Goal: Transaction & Acquisition: Purchase product/service

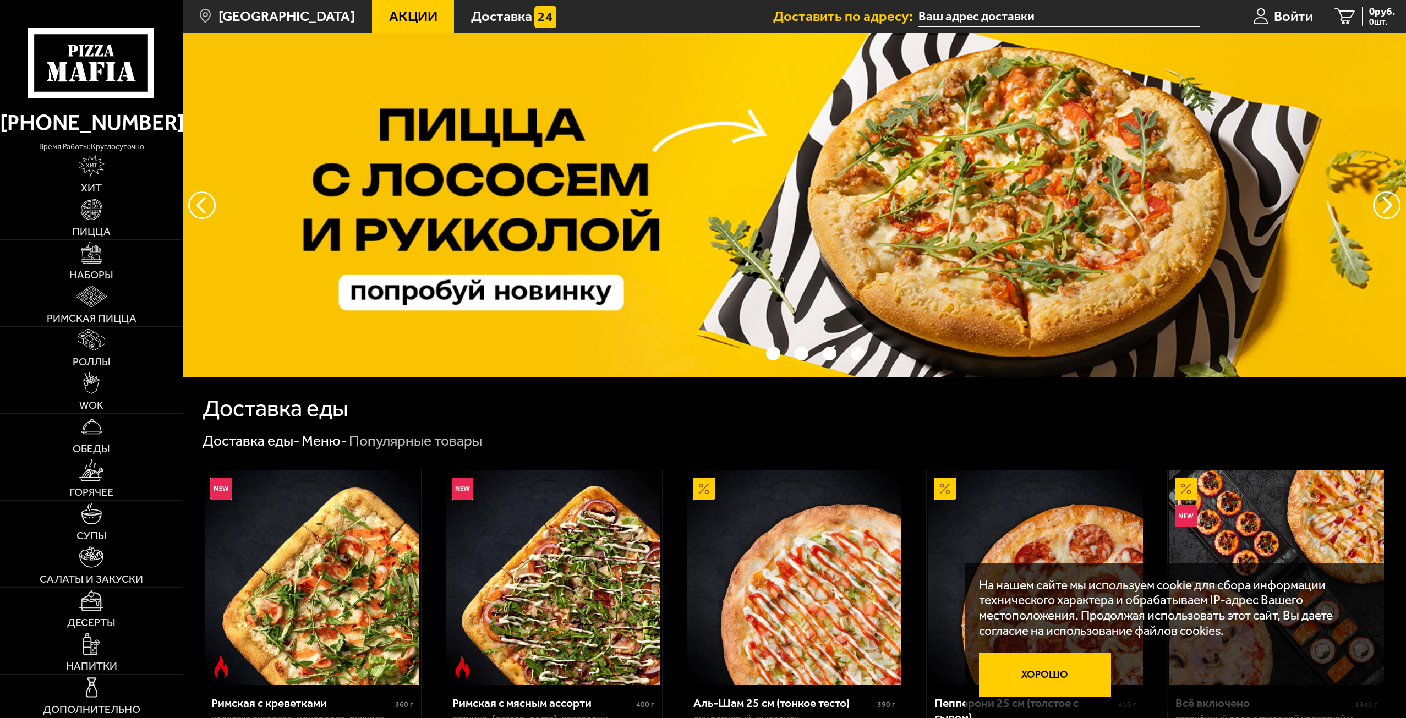
click at [1070, 665] on button "Хорошо" at bounding box center [1045, 675] width 132 height 44
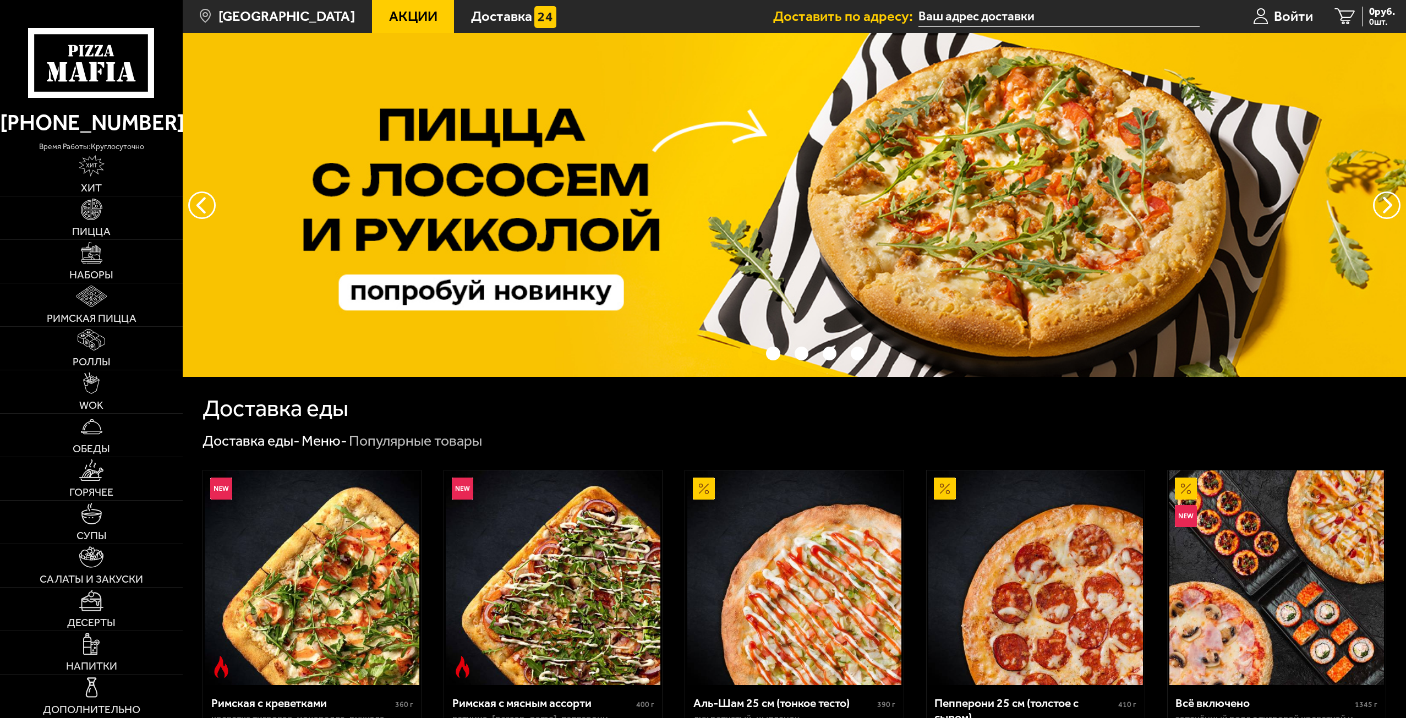
scroll to position [275, 0]
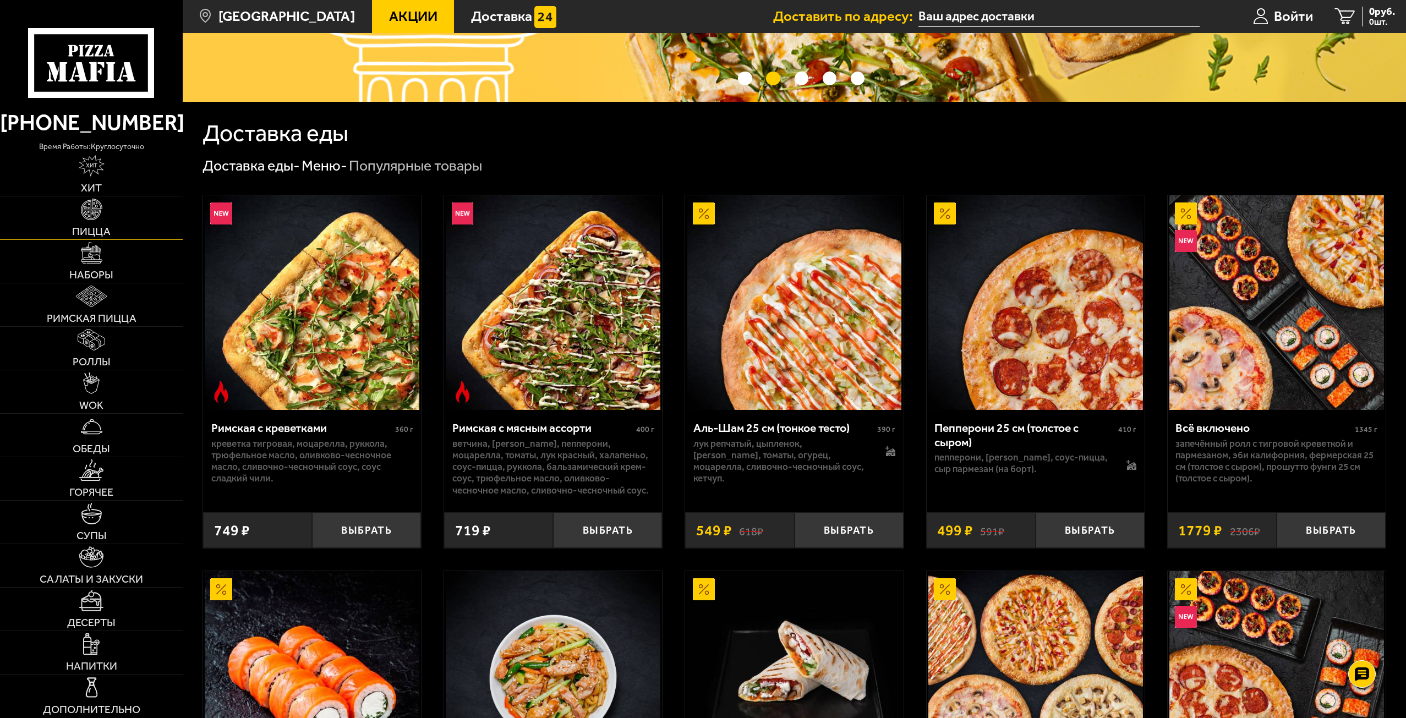
click at [84, 221] on link "Пицца" at bounding box center [91, 218] width 183 height 43
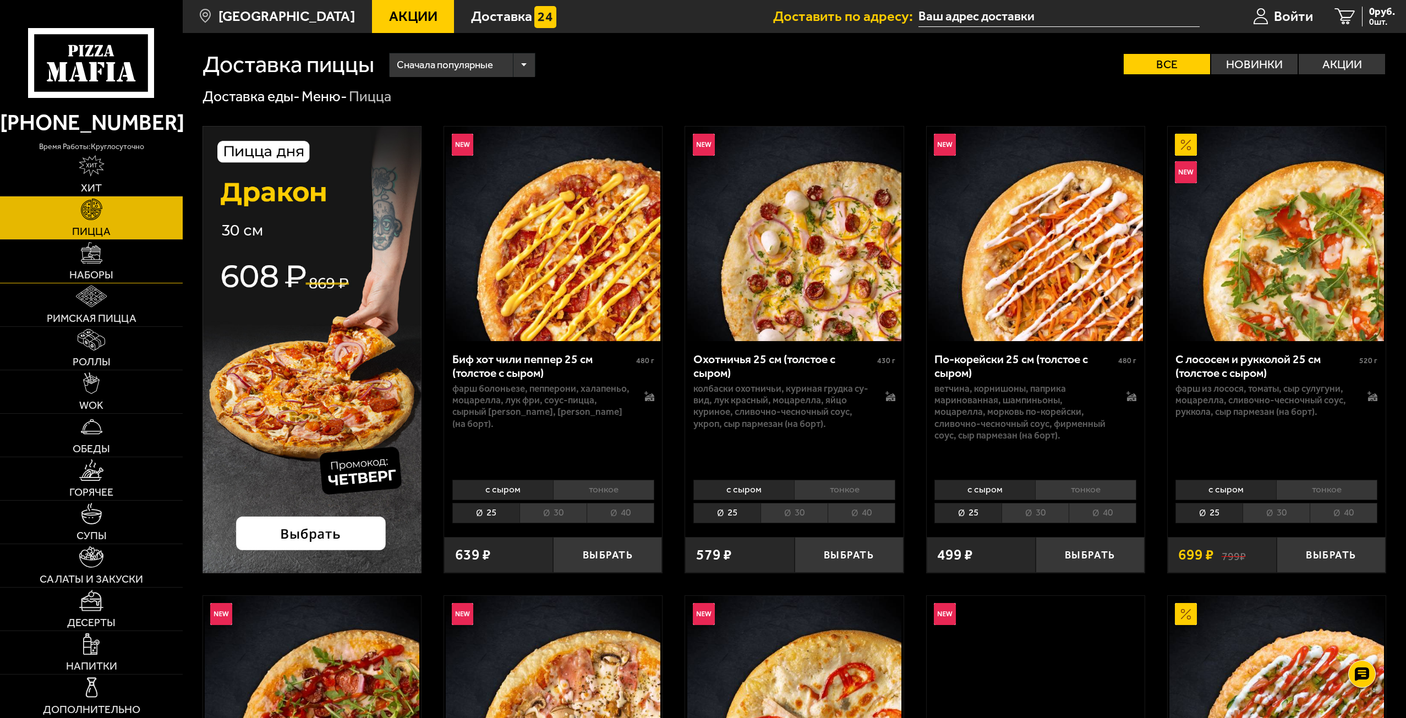
click at [90, 270] on span "Наборы" at bounding box center [91, 275] width 44 height 11
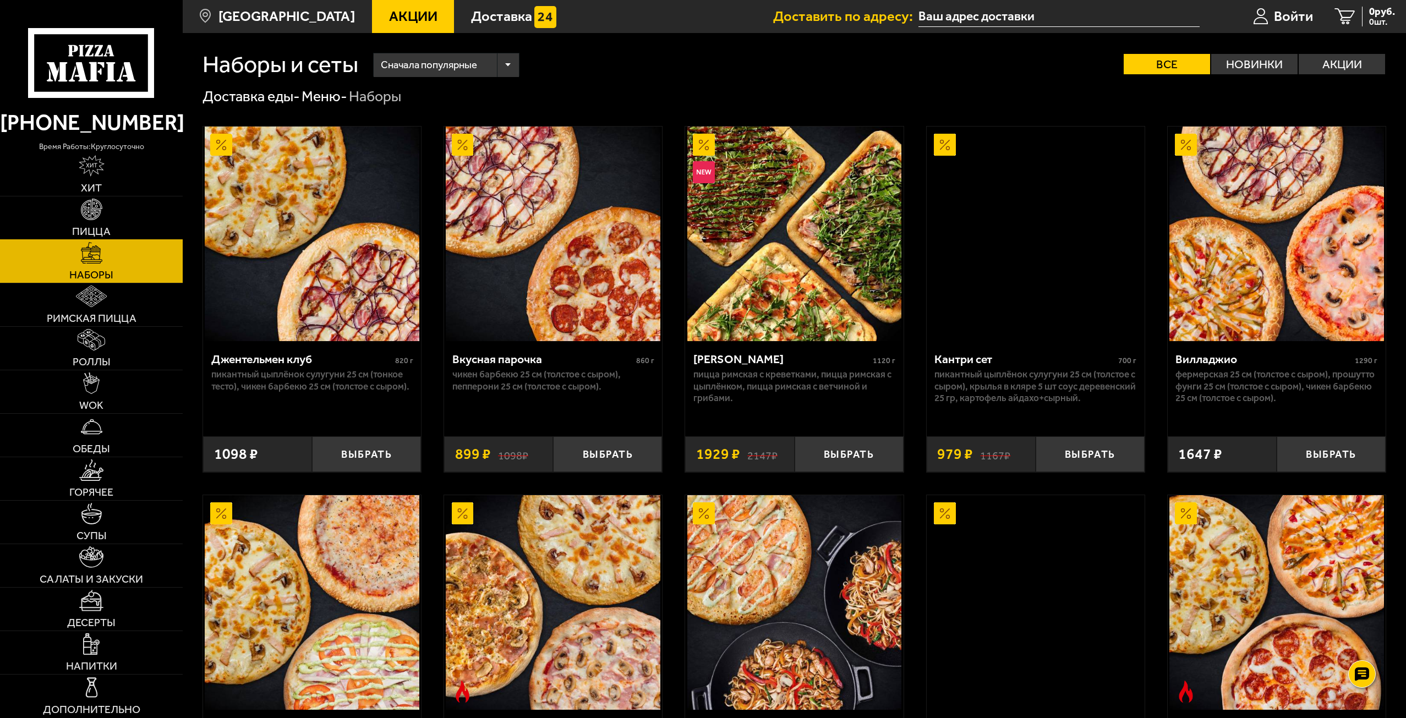
click at [96, 228] on span "Пицца" at bounding box center [91, 231] width 39 height 11
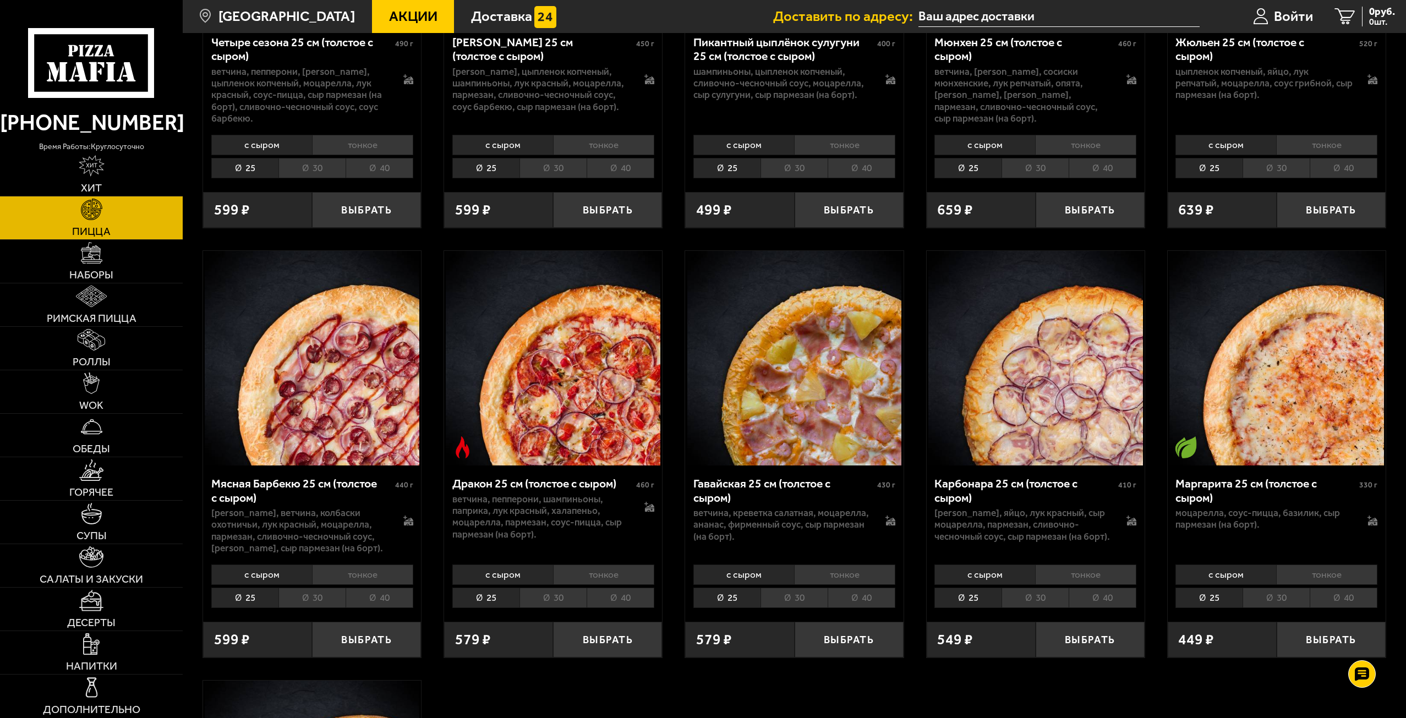
scroll to position [2477, 0]
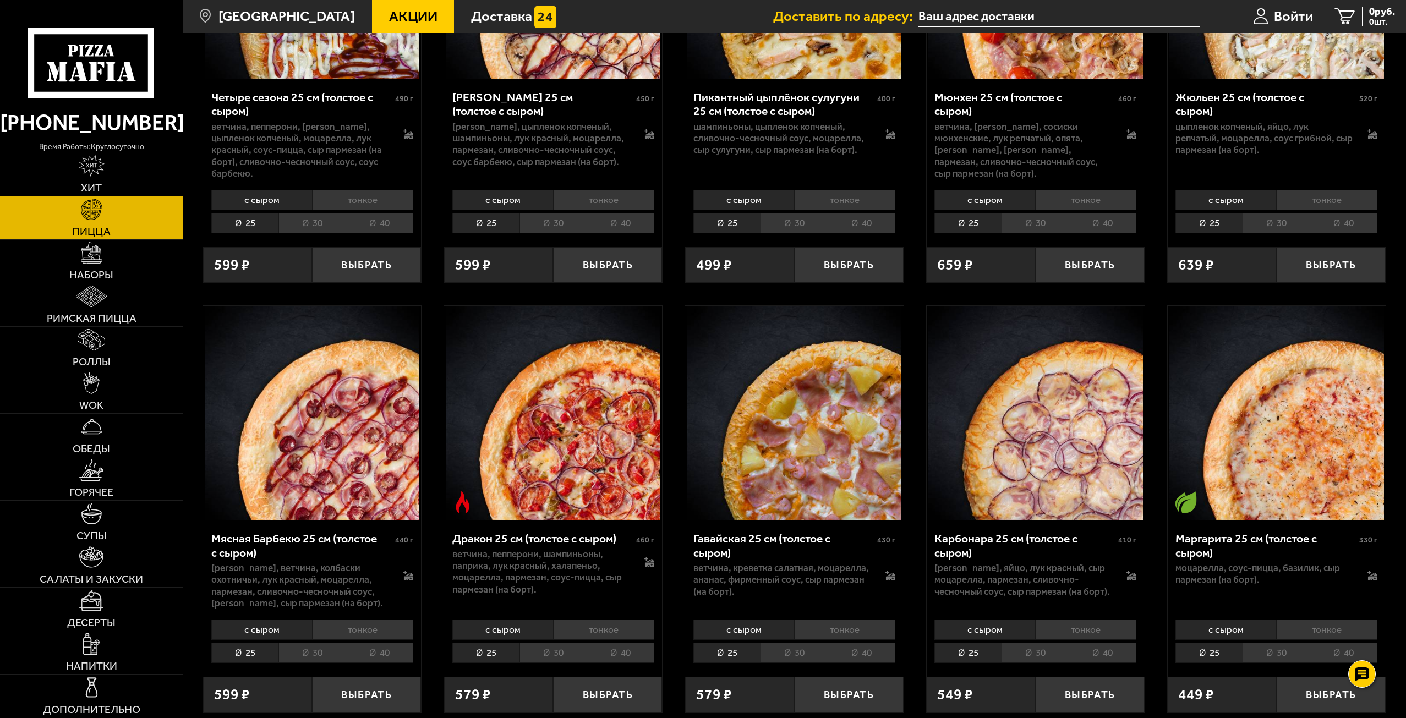
click at [123, 222] on link "Пицца" at bounding box center [91, 218] width 183 height 43
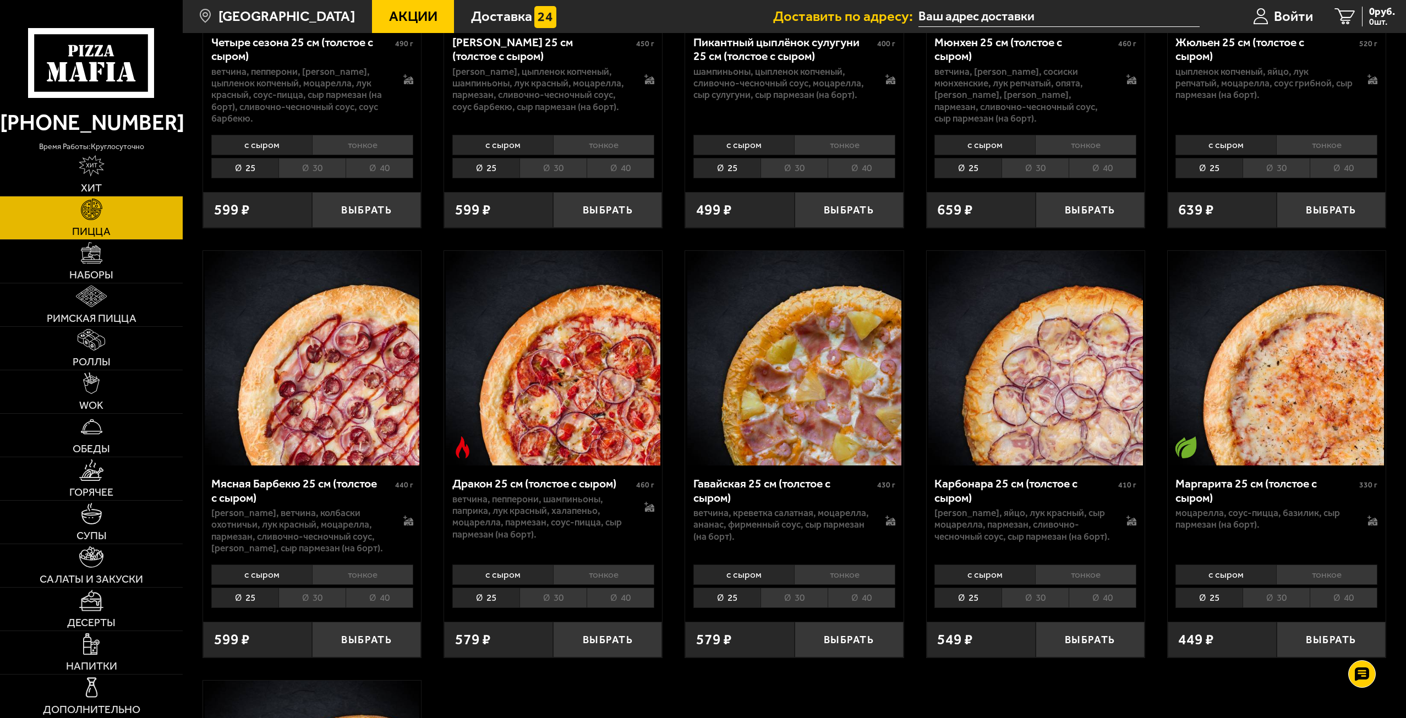
scroll to position [2697, 0]
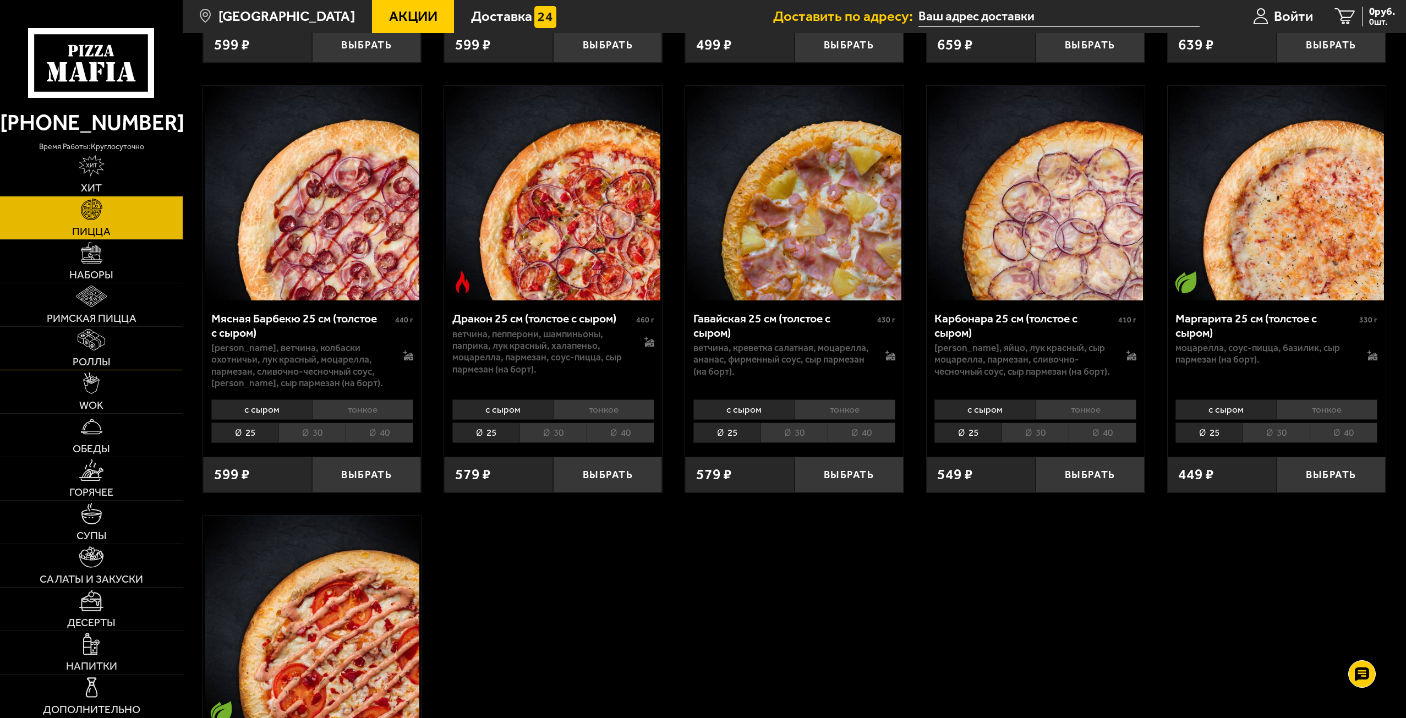
click at [97, 353] on link "Роллы" at bounding box center [91, 348] width 183 height 43
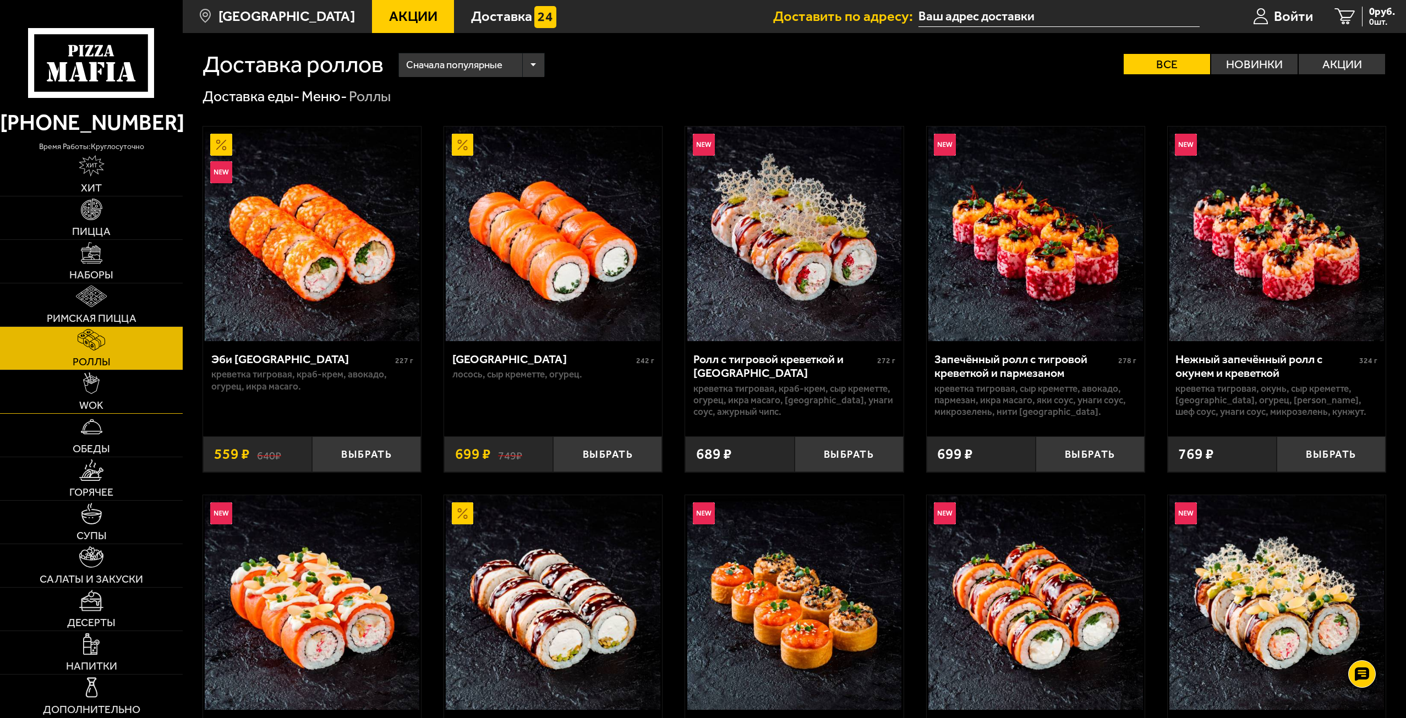
drag, startPoint x: 87, startPoint y: 434, endPoint x: 91, endPoint y: 411, distance: 24.1
click at [88, 434] on img at bounding box center [91, 426] width 21 height 21
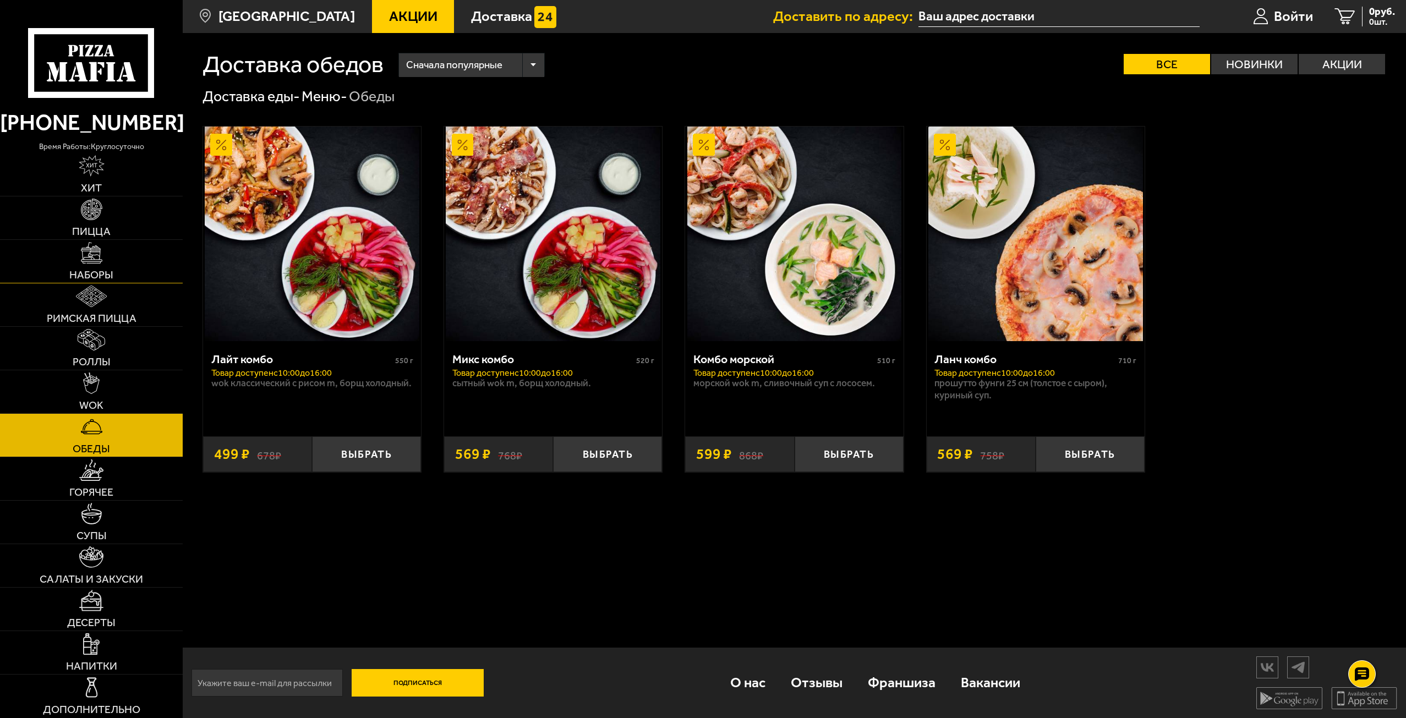
click at [100, 263] on img at bounding box center [91, 252] width 21 height 21
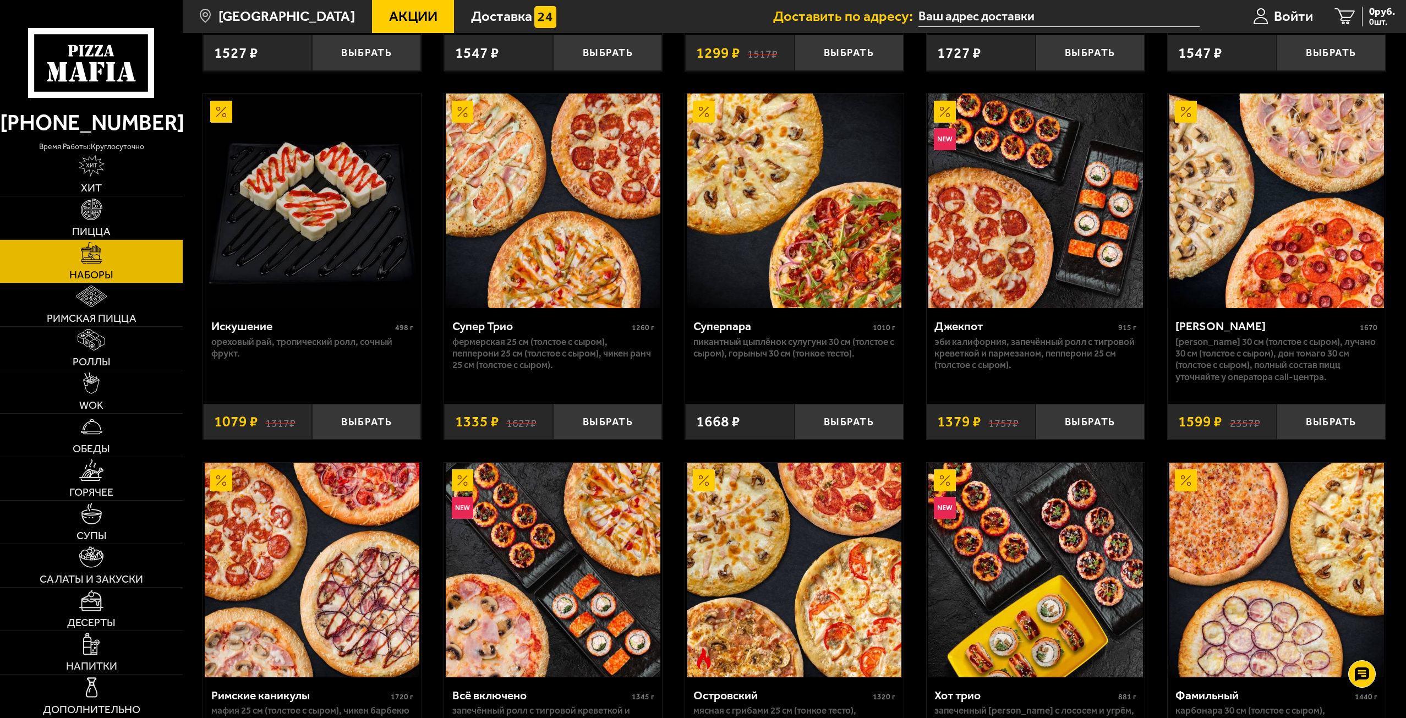
scroll to position [826, 0]
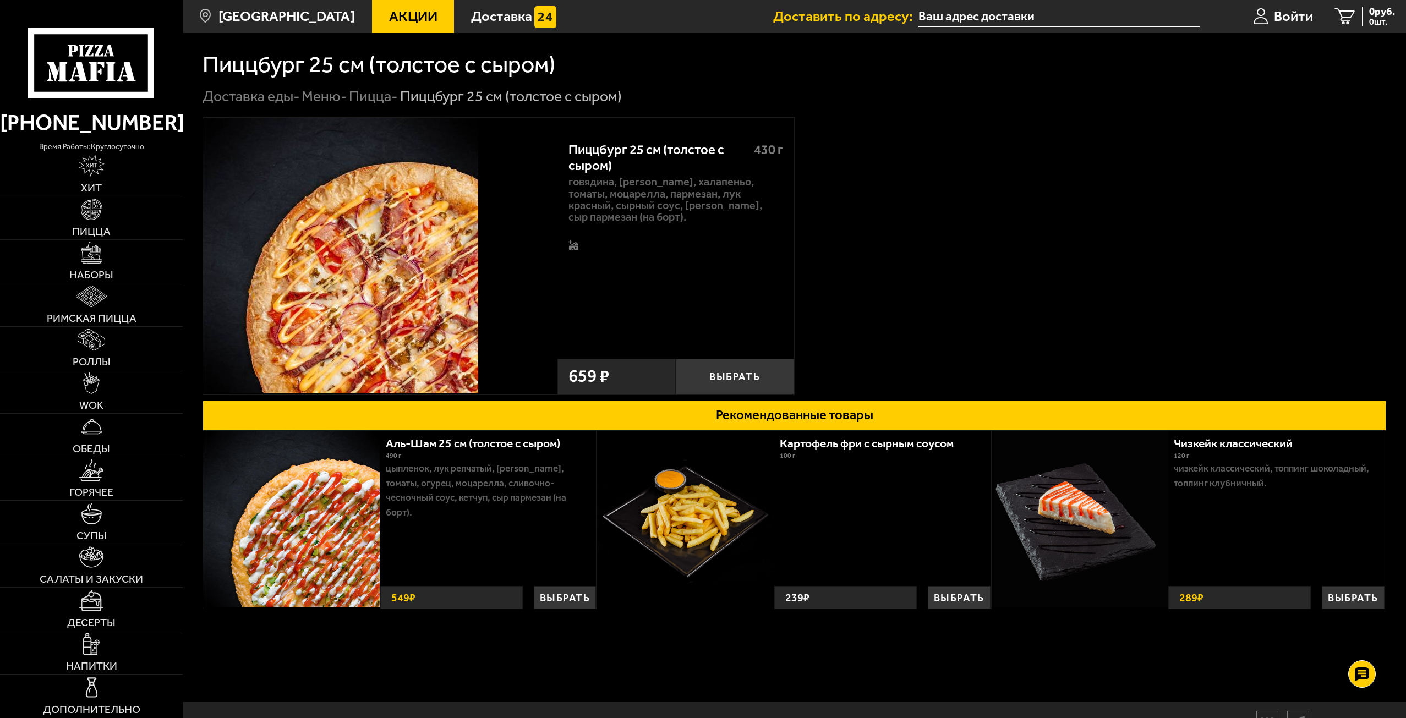
click at [360, 288] on img at bounding box center [340, 255] width 275 height 275
click at [743, 380] on button "Выбрать" at bounding box center [735, 377] width 118 height 36
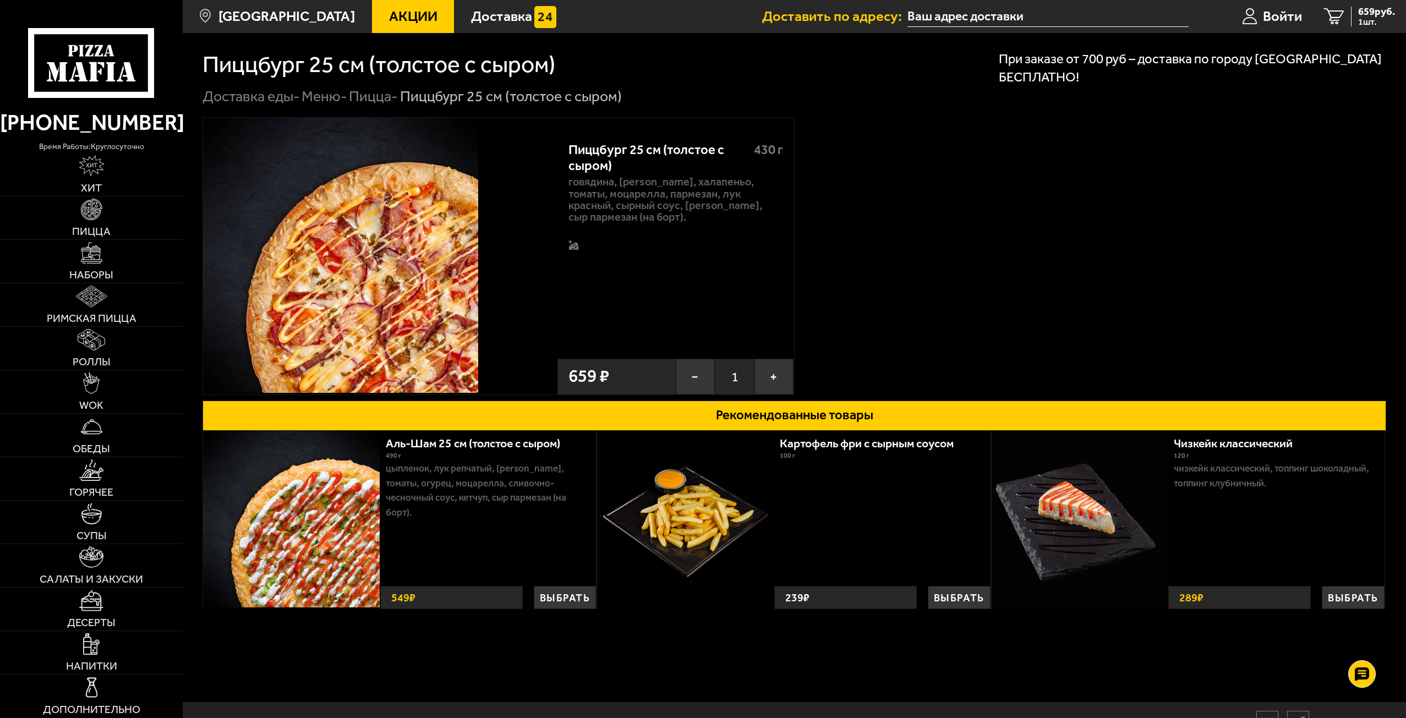
click at [1037, 66] on p "При заказе от 700 руб – доставка по городу Санкт-Петербург БЕСПЛАТНО!" at bounding box center [1195, 68] width 392 height 37
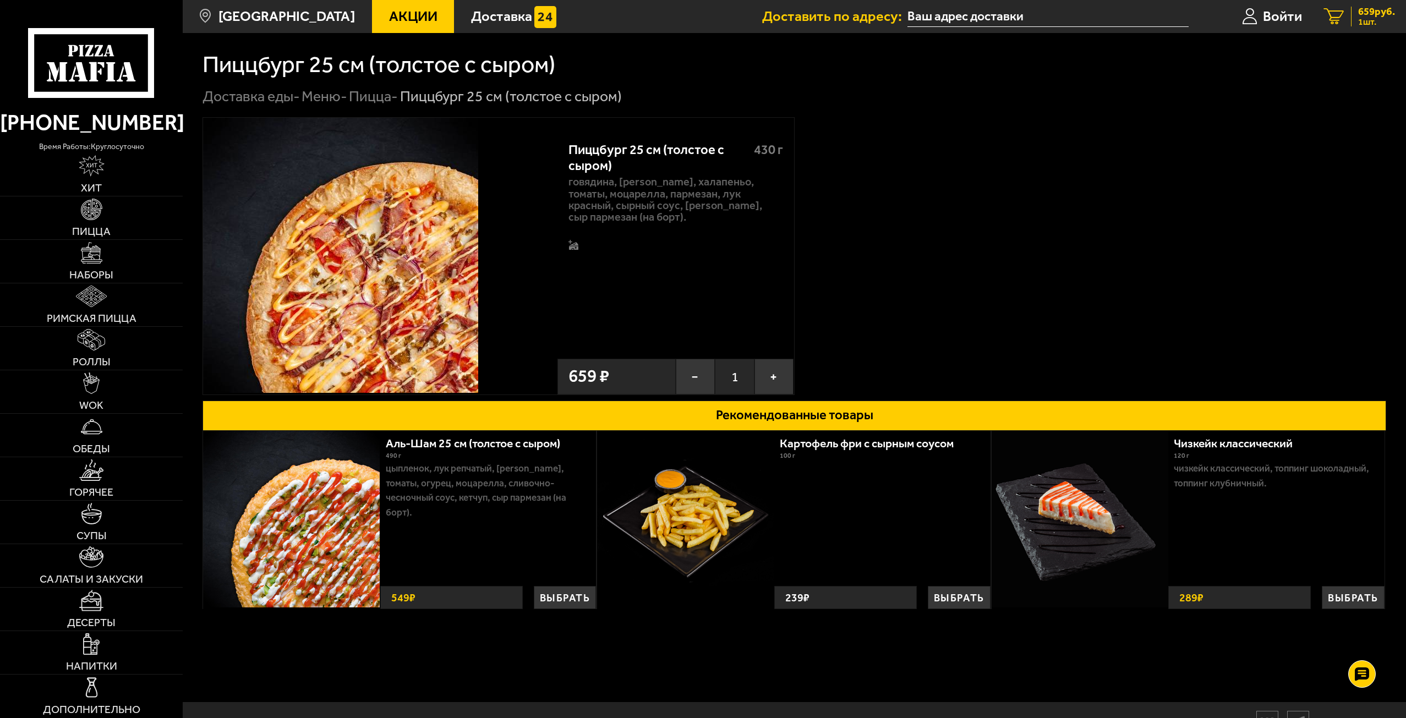
click at [1360, 18] on span "1 шт." at bounding box center [1377, 22] width 37 height 9
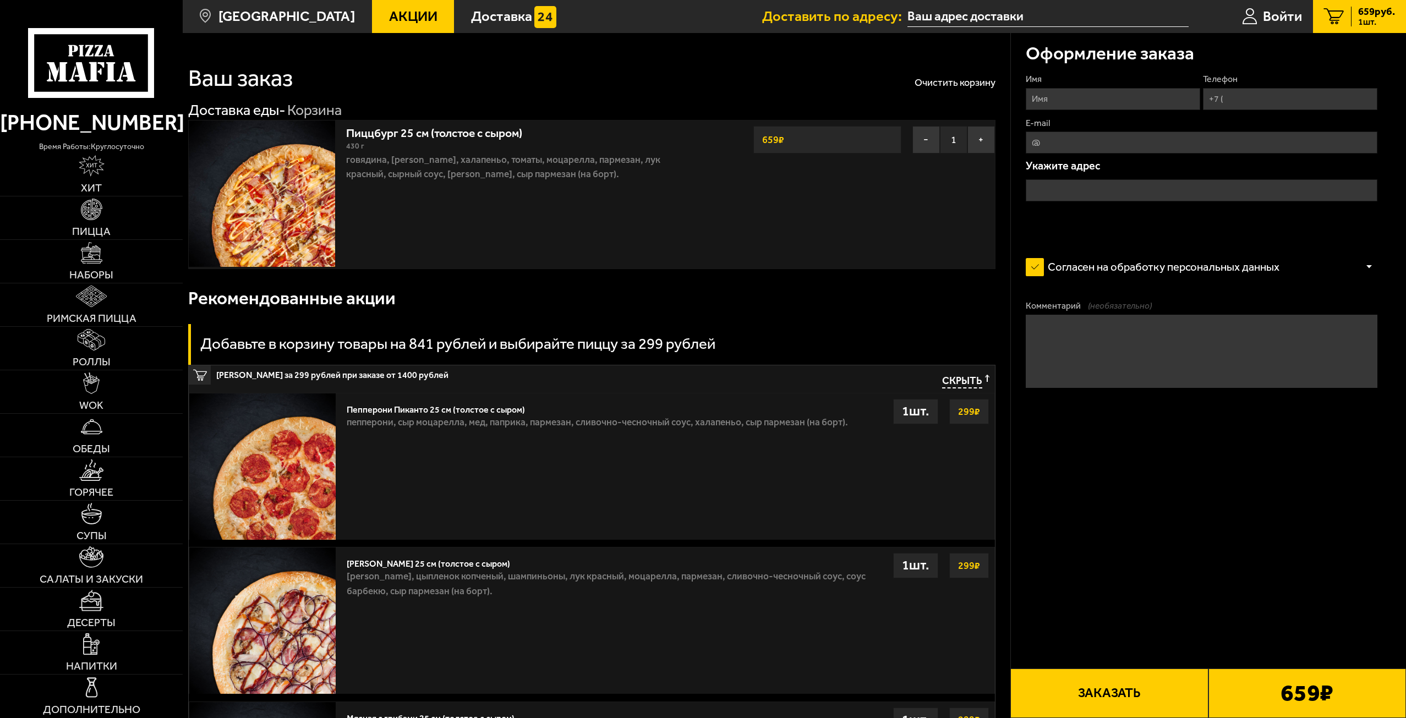
click at [305, 193] on img at bounding box center [262, 194] width 146 height 146
click at [376, 129] on link "Пиццбург 25 см (толстое с сыром)" at bounding box center [441, 131] width 191 height 18
click at [259, 239] on img at bounding box center [262, 194] width 146 height 146
click at [270, 127] on img at bounding box center [262, 194] width 146 height 146
click at [284, 163] on img at bounding box center [262, 194] width 146 height 146
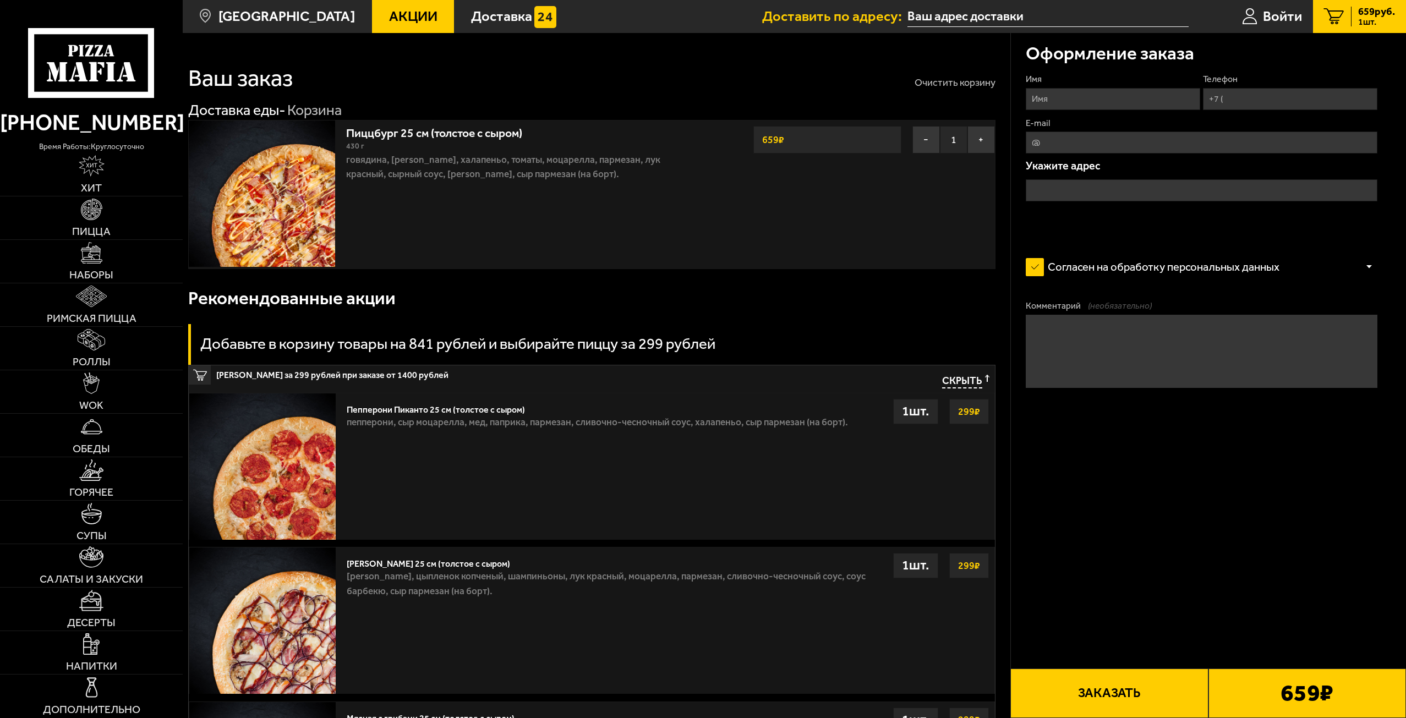
click at [920, 83] on button "Очистить корзину" at bounding box center [955, 83] width 81 height 10
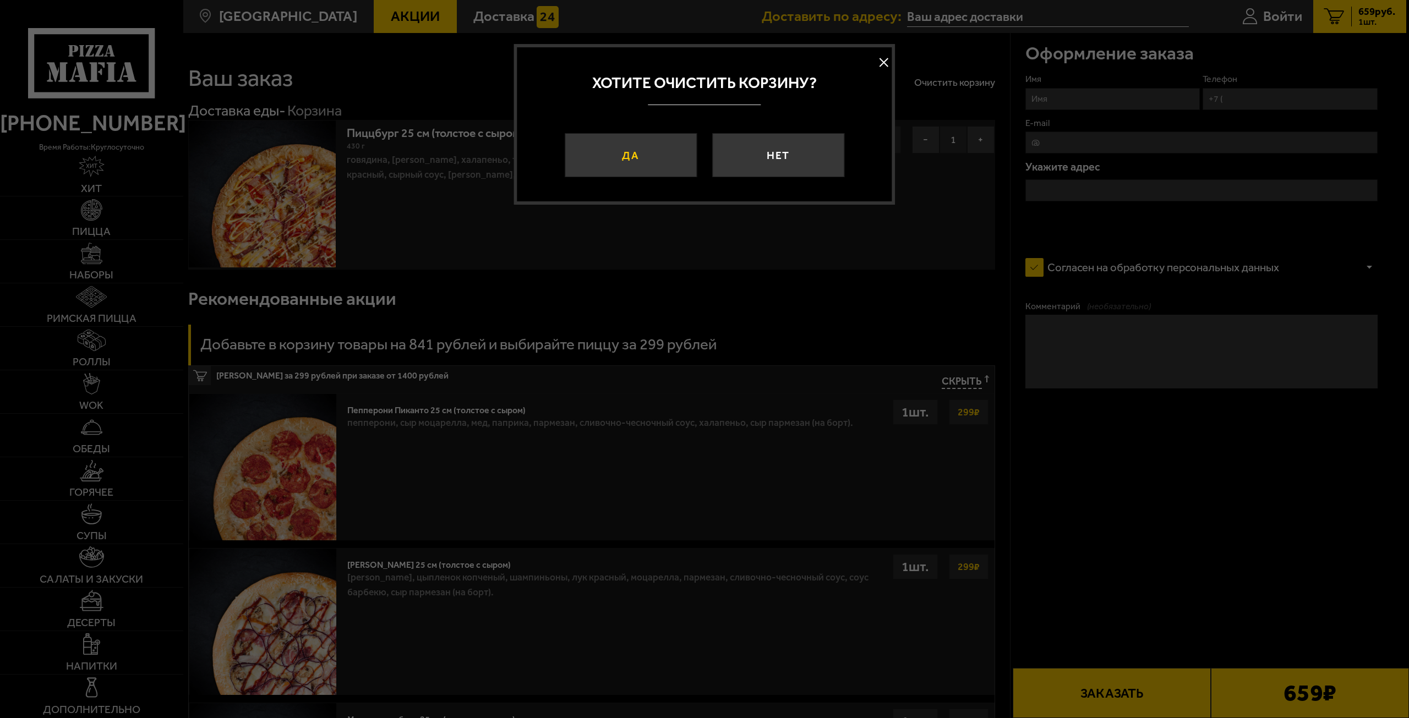
click at [637, 164] on button "Да" at bounding box center [631, 155] width 132 height 44
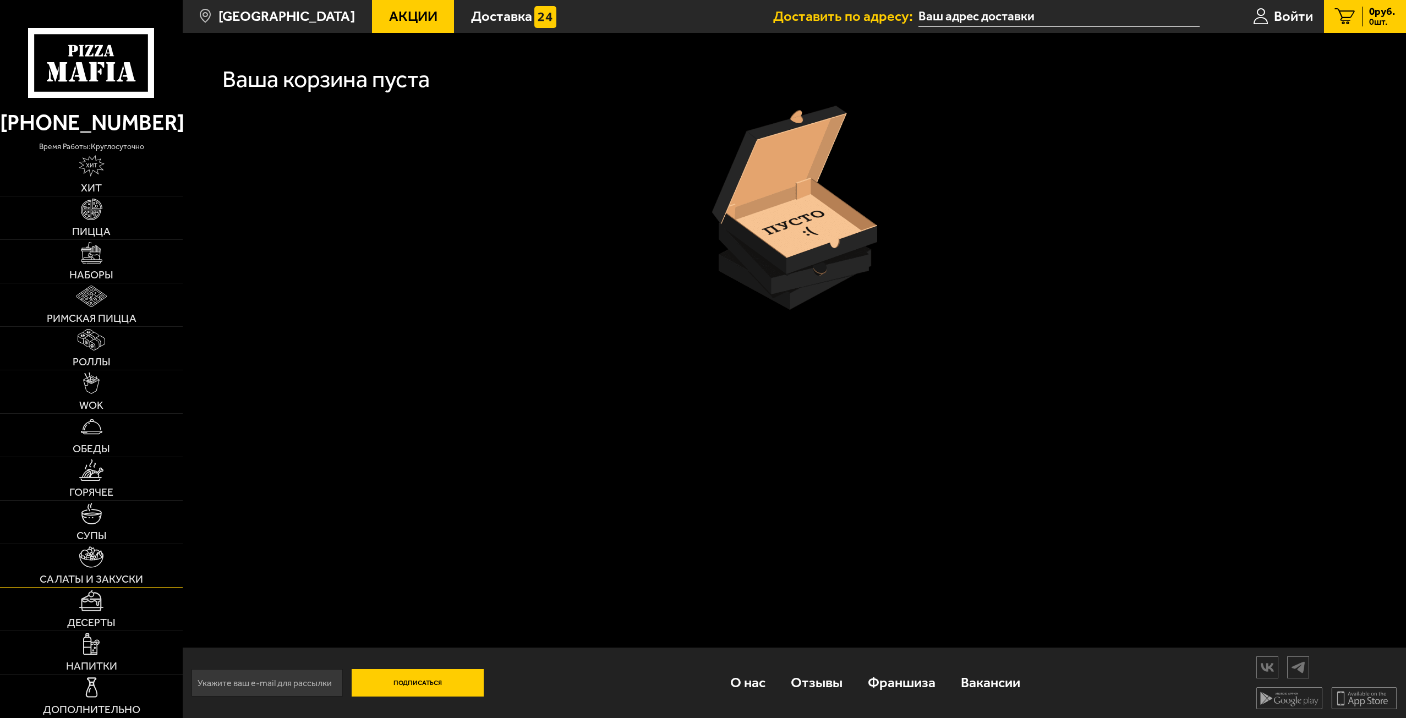
click at [97, 574] on span "Салаты и закуски" at bounding box center [91, 579] width 103 height 11
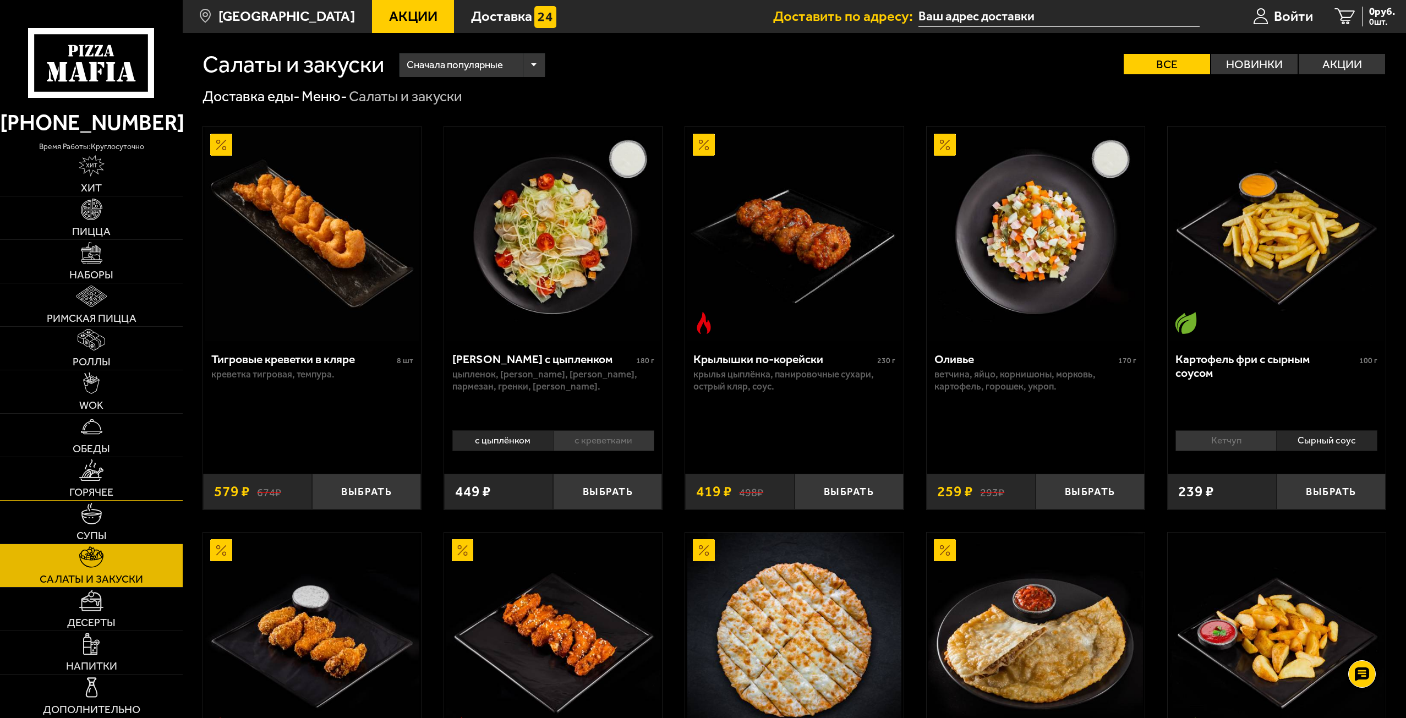
click at [129, 497] on link "Горячее" at bounding box center [91, 478] width 183 height 43
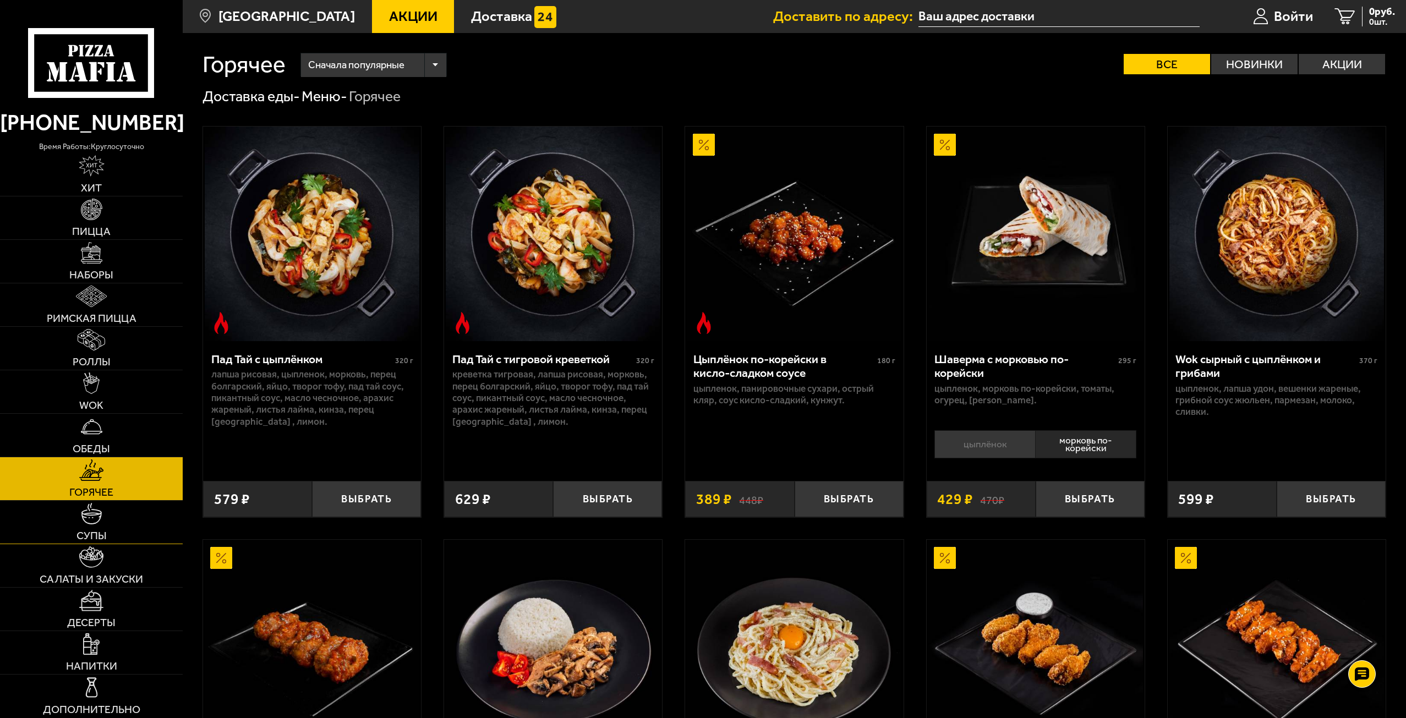
click at [100, 522] on img at bounding box center [91, 513] width 21 height 21
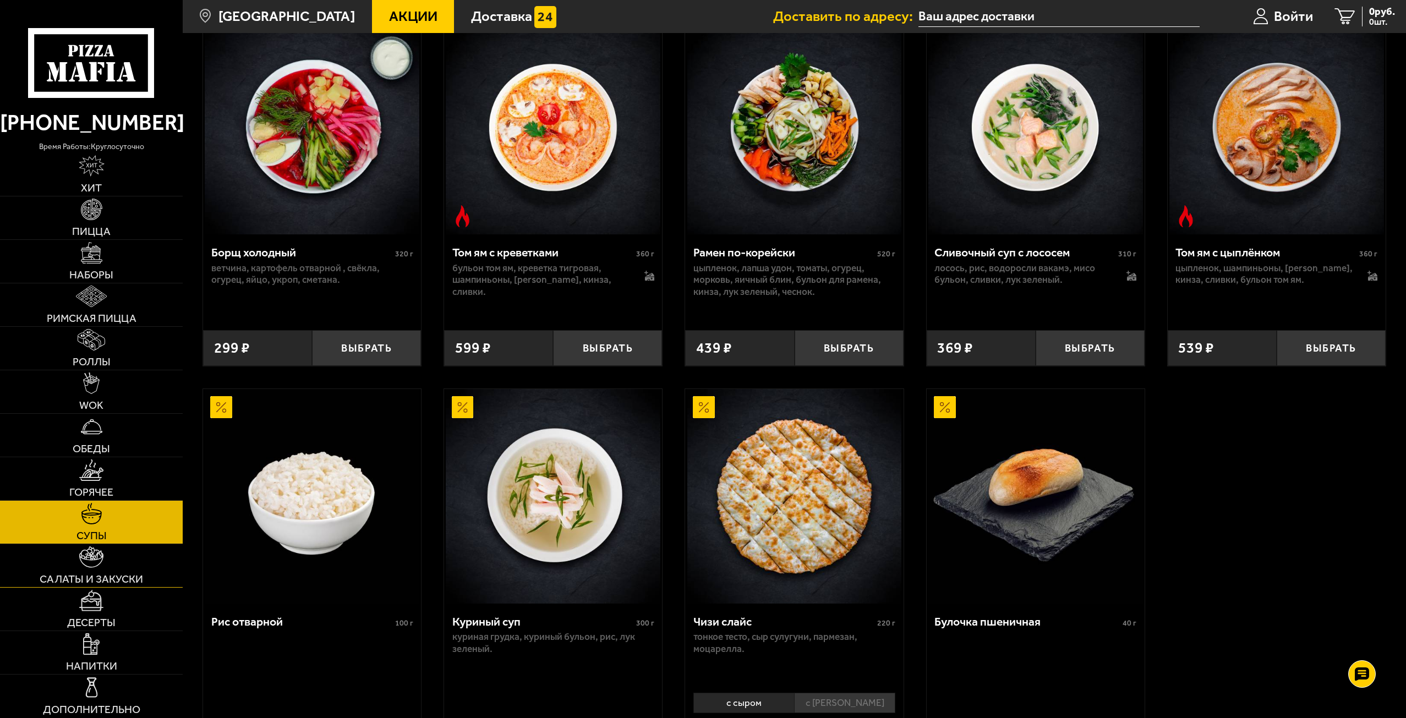
scroll to position [450, 0]
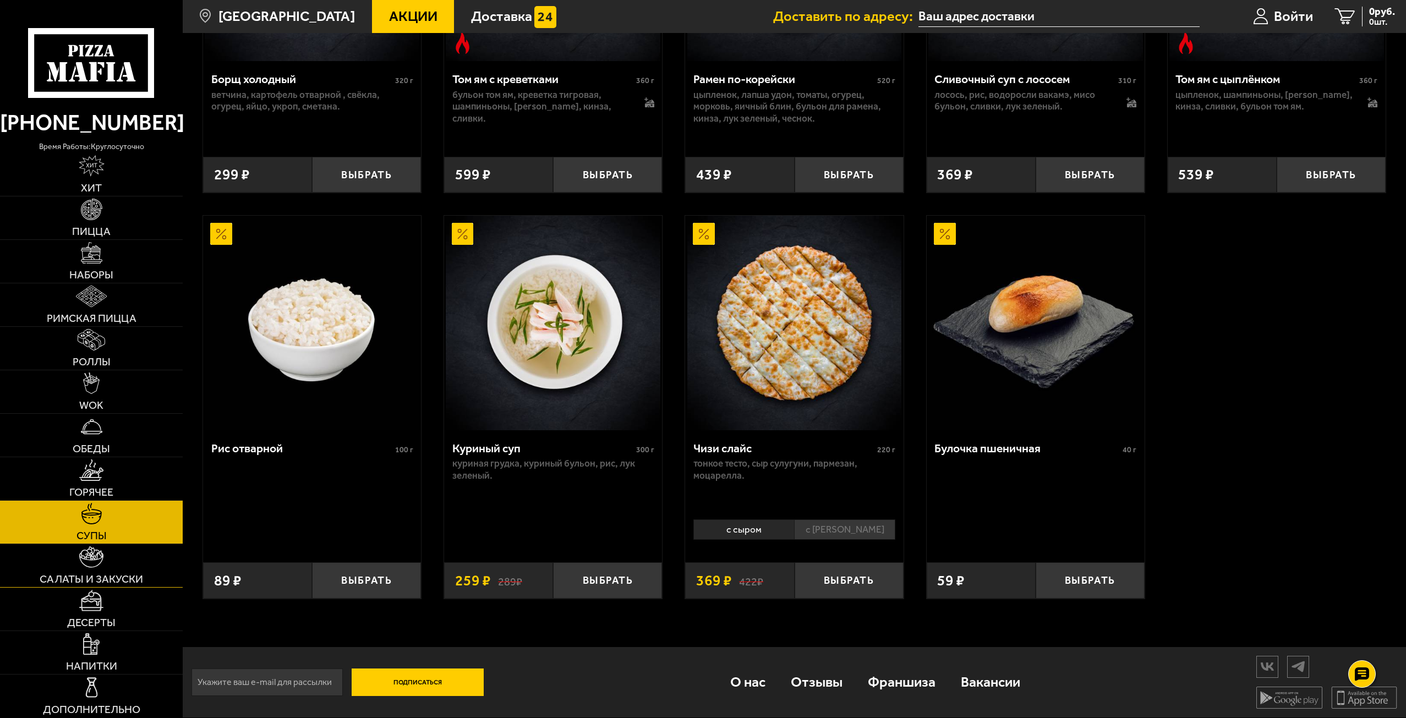
click at [117, 575] on span "Салаты и закуски" at bounding box center [91, 579] width 103 height 11
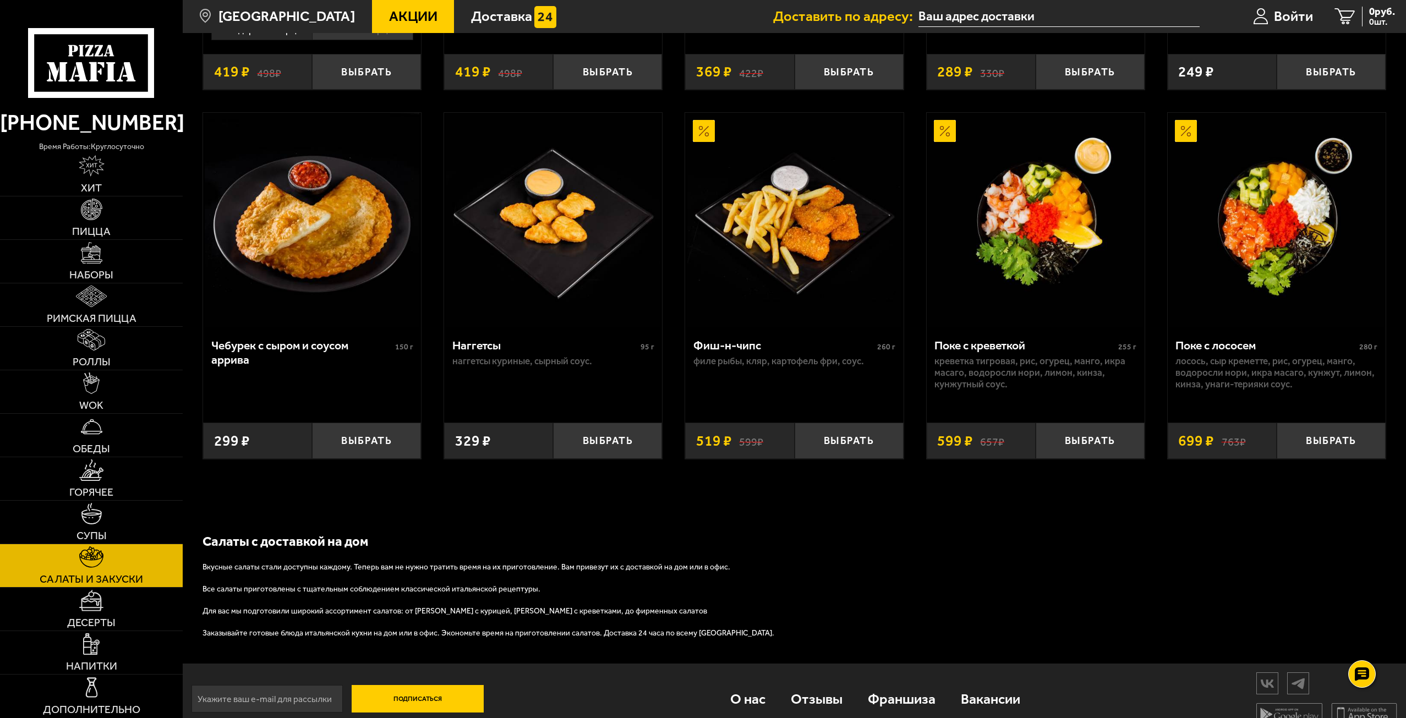
scroll to position [845, 0]
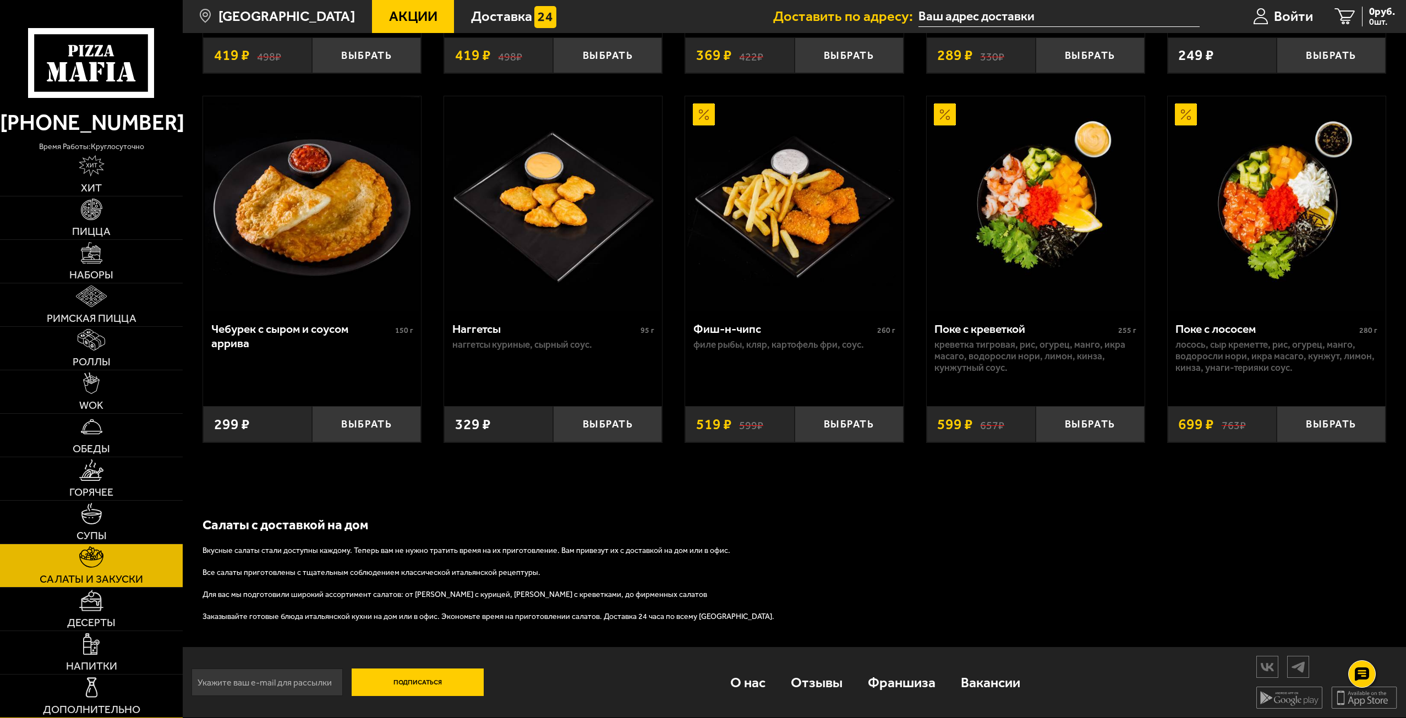
click at [120, 699] on link "Дополнительно" at bounding box center [91, 696] width 183 height 43
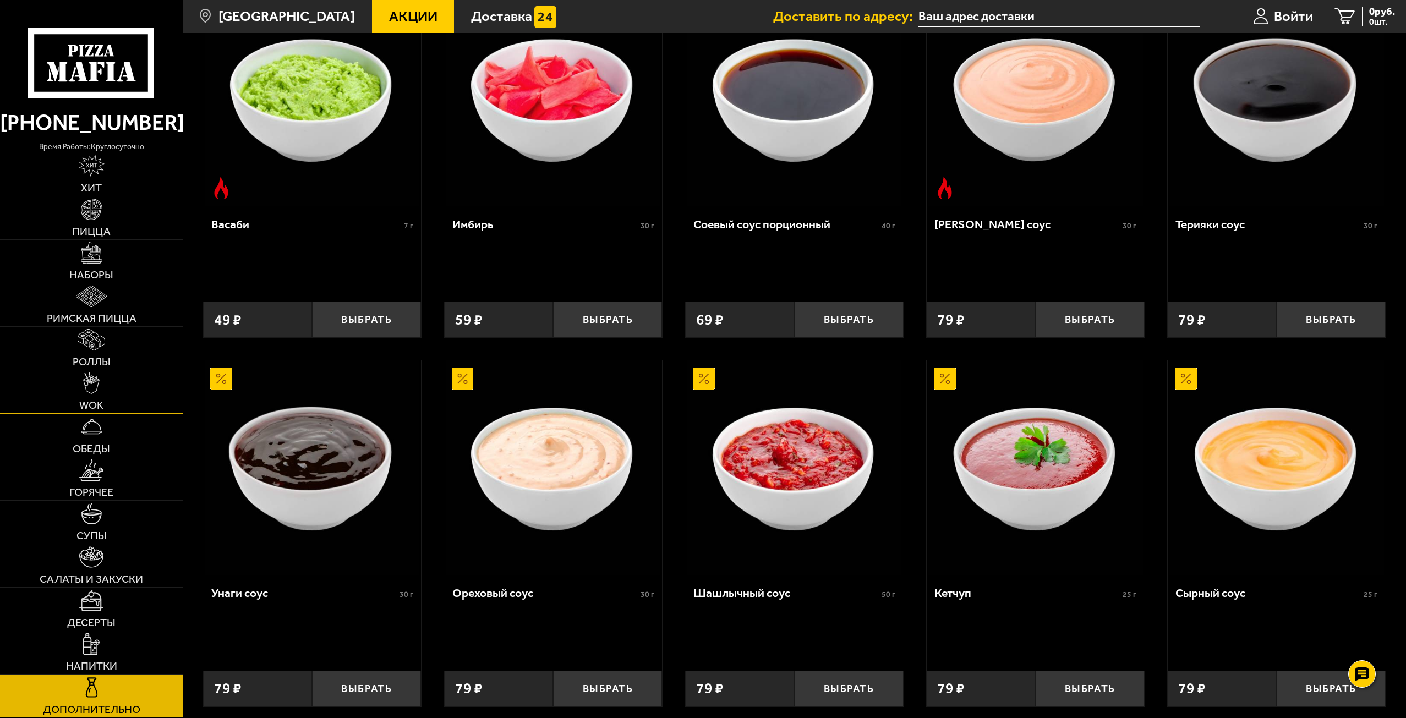
scroll to position [339, 0]
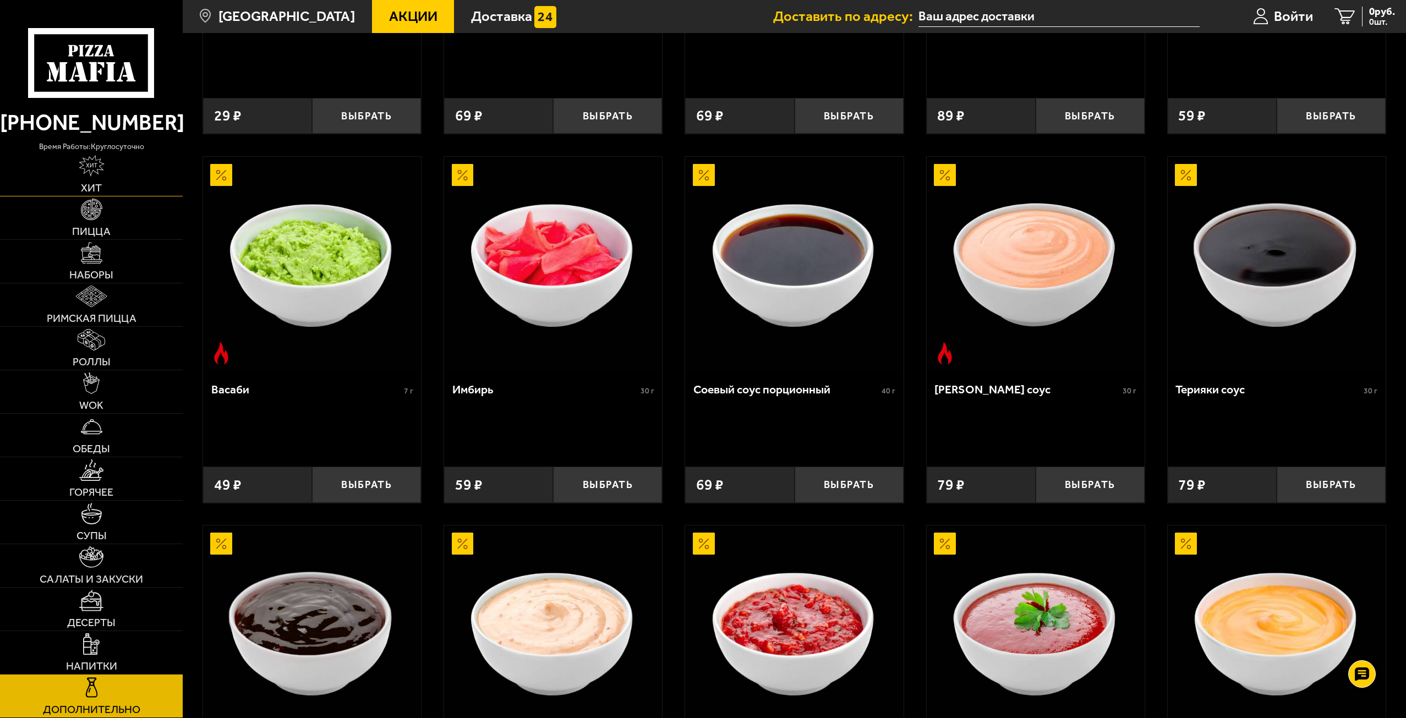
click at [101, 188] on span "Хит" at bounding box center [91, 188] width 21 height 11
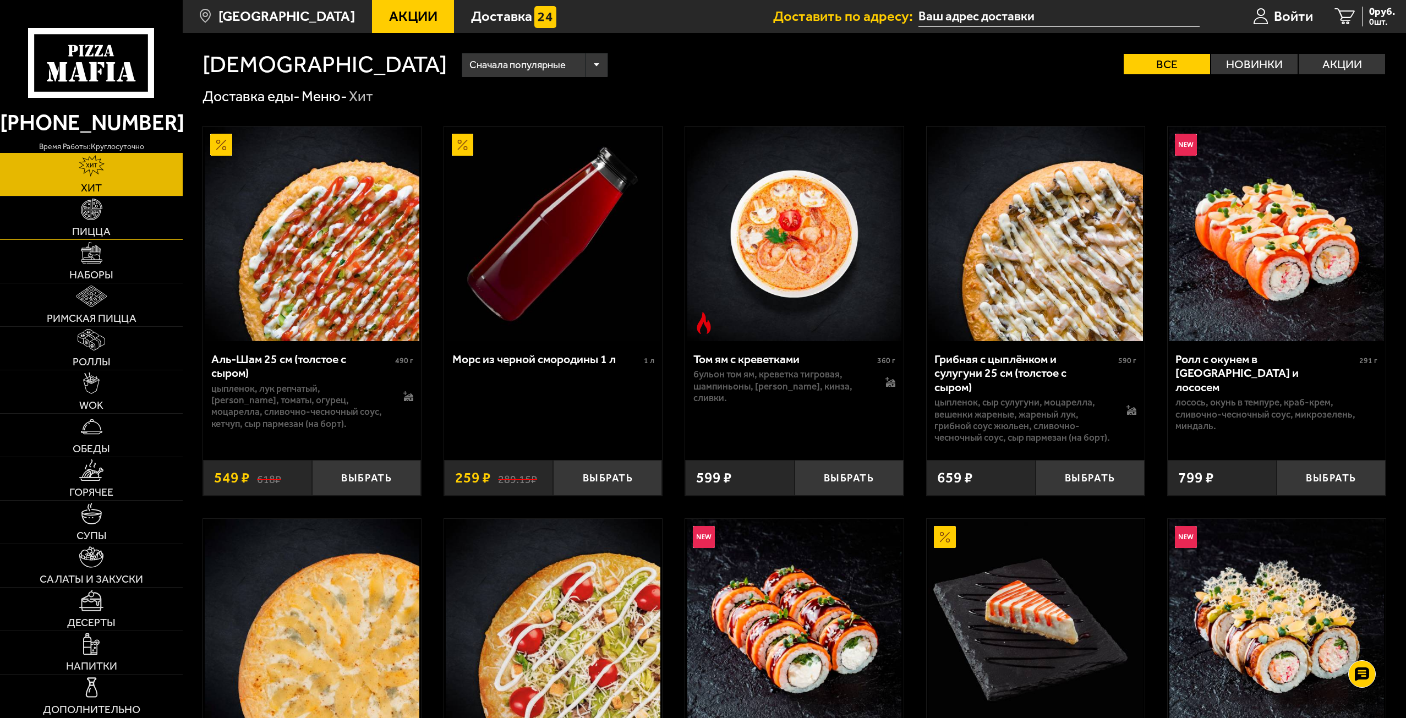
click at [107, 221] on link "Пицца" at bounding box center [91, 218] width 183 height 43
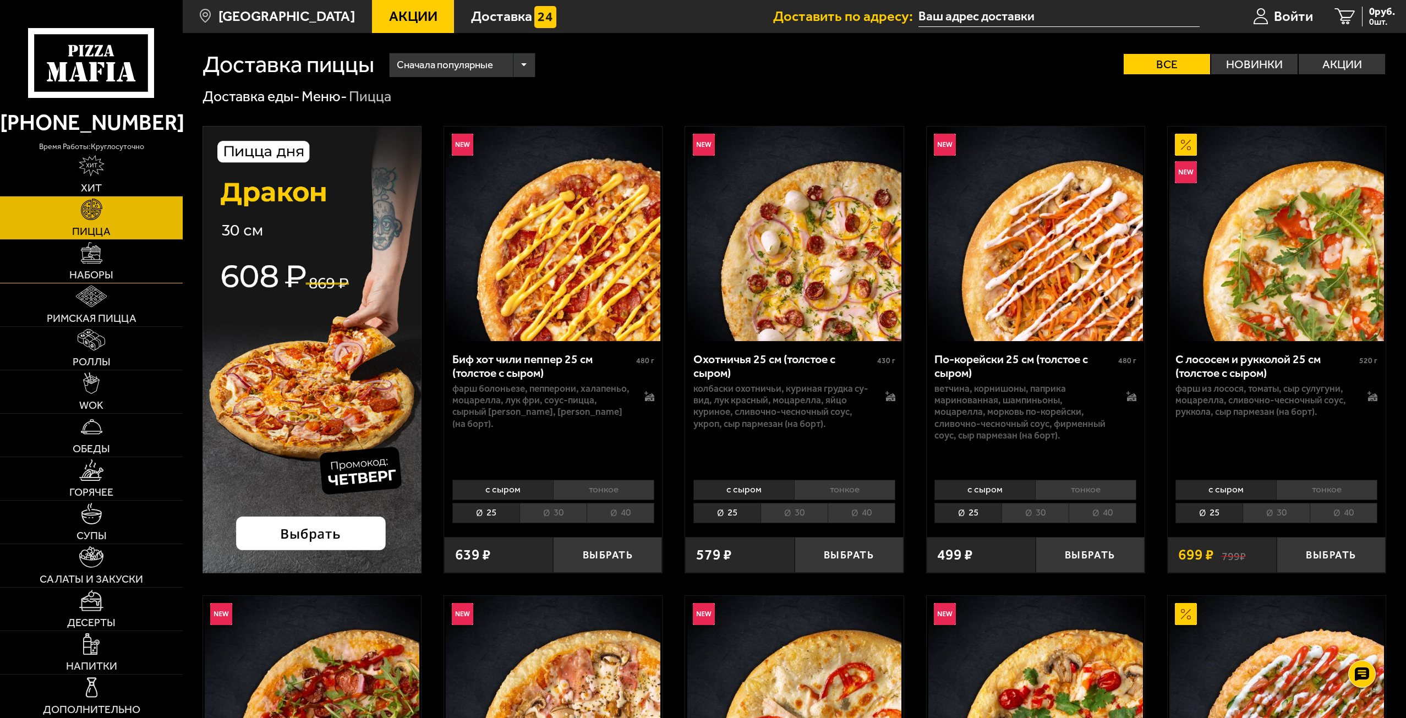
click at [103, 257] on link "Наборы" at bounding box center [91, 261] width 183 height 43
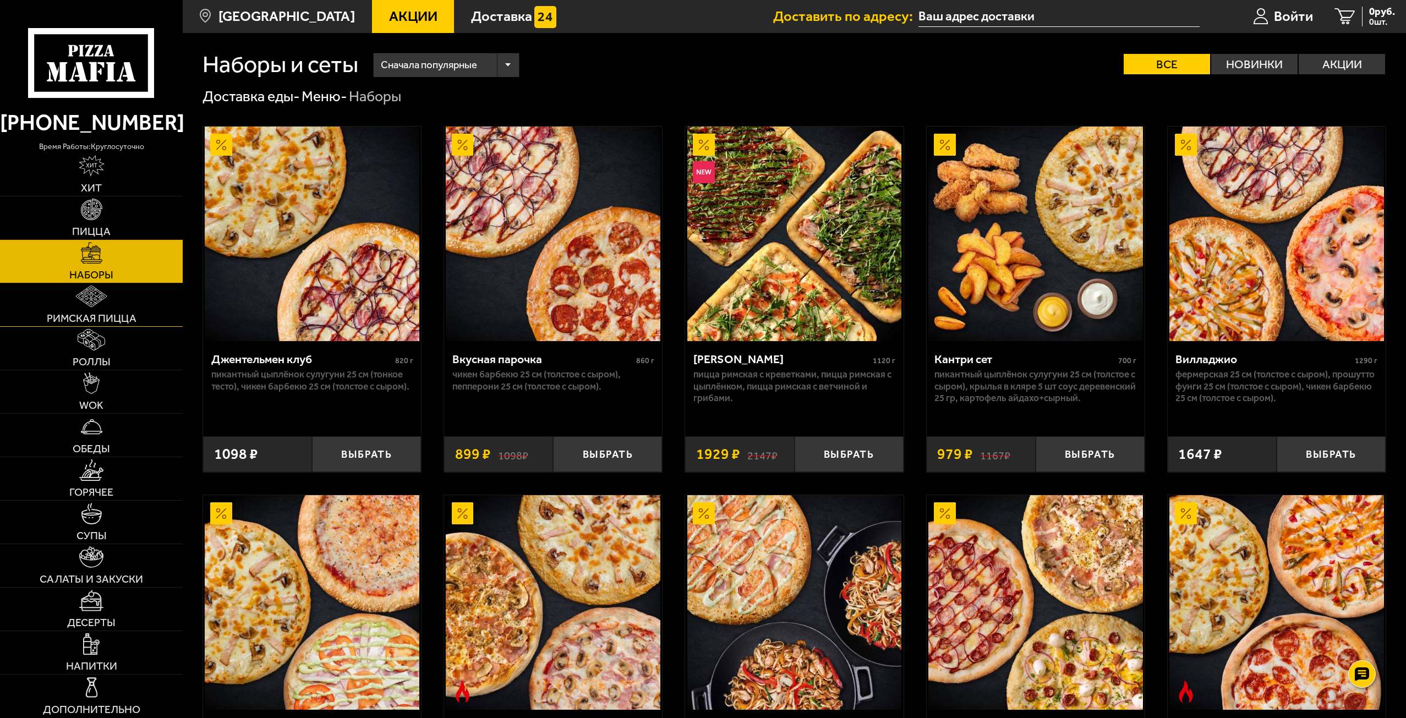
click at [110, 318] on span "Римская пицца" at bounding box center [92, 318] width 90 height 11
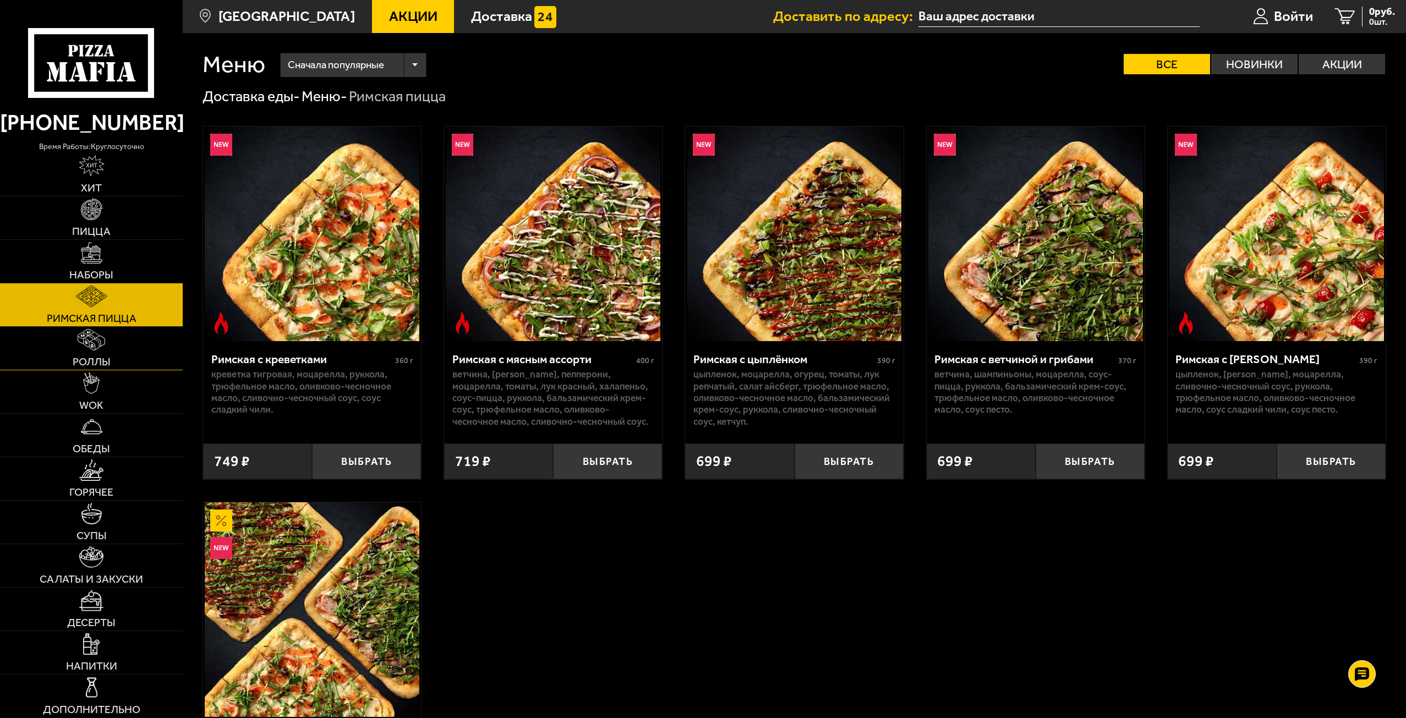
click at [117, 357] on link "Роллы" at bounding box center [91, 348] width 183 height 43
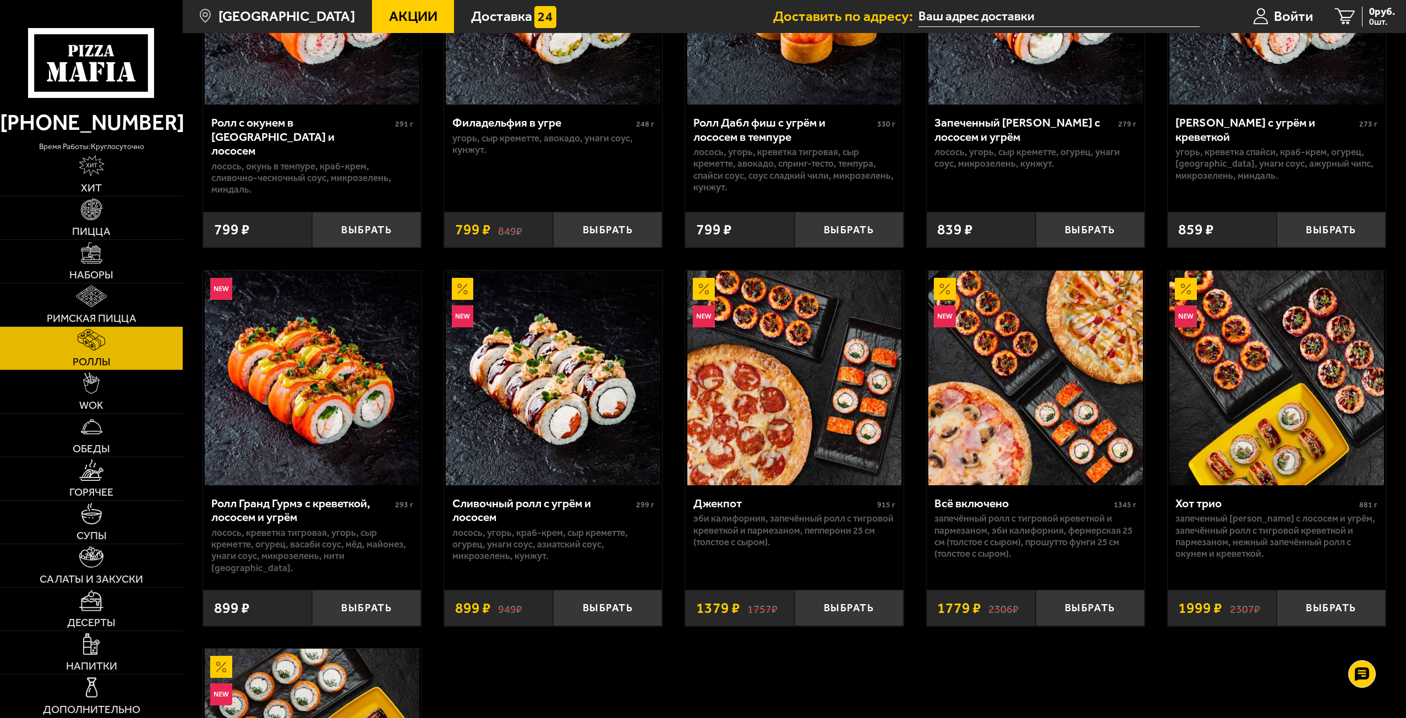
scroll to position [495, 0]
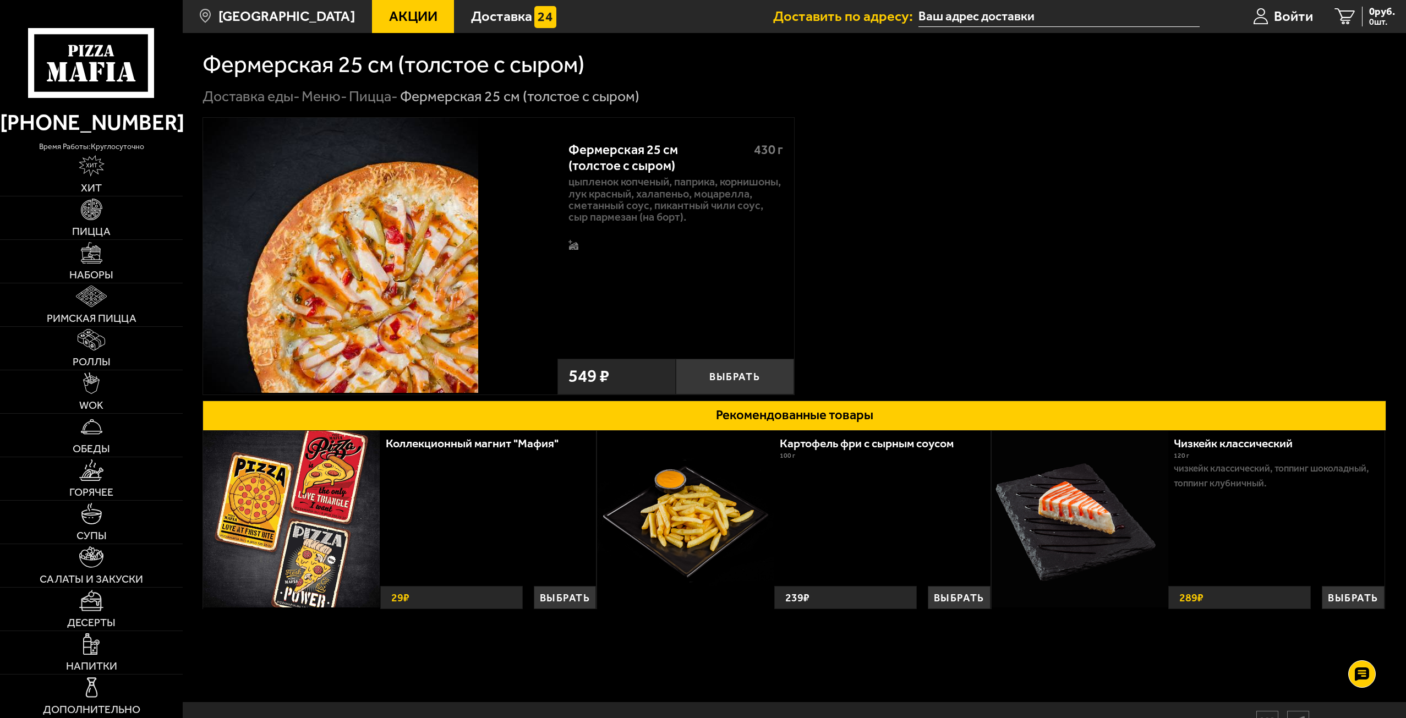
click at [397, 341] on img at bounding box center [340, 255] width 275 height 275
